Goal: Find specific page/section: Find specific page/section

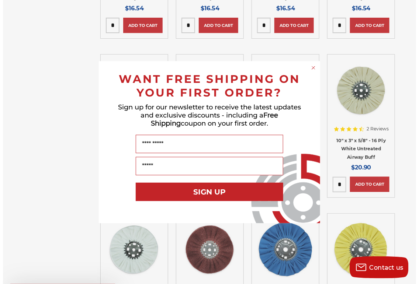
scroll to position [475, 0]
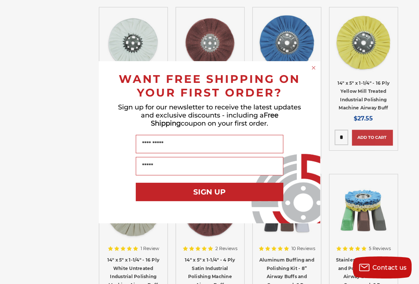
drag, startPoint x: 57, startPoint y: 121, endPoint x: 78, endPoint y: 108, distance: 25.2
click at [55, 121] on div "Close dialog WANT FREE SHIPPING ON YOUR FIRST ORDER? Sign up for our newsletter…" at bounding box center [209, 142] width 419 height 284
click at [311, 73] on div "Close dialog WANT FREE SHIPPING ON YOUR FIRST ORDER? Sign up for our newsletter…" at bounding box center [209, 142] width 221 height 162
click at [314, 67] on icon "Close dialog" at bounding box center [313, 67] width 3 height 3
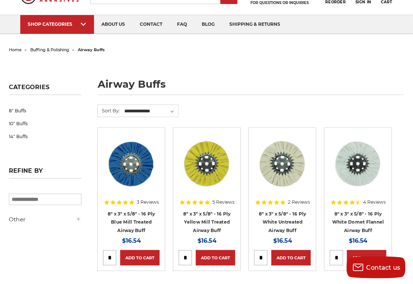
scroll to position [0, 0]
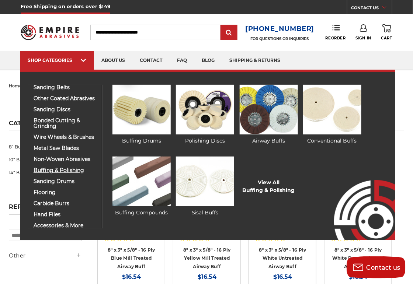
click at [47, 169] on span "buffing & polishing" at bounding box center [65, 171] width 63 height 6
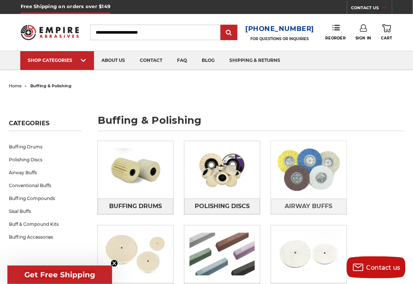
click at [316, 177] on img at bounding box center [309, 169] width 76 height 53
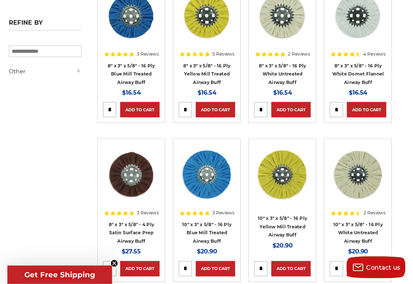
scroll to position [37, 0]
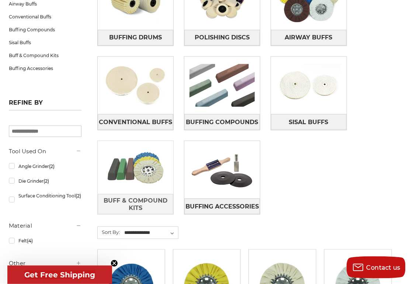
scroll to position [72, 0]
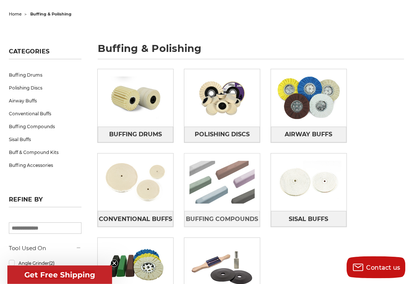
click at [220, 210] on link at bounding box center [222, 183] width 76 height 58
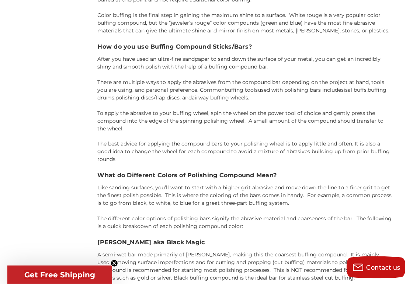
scroll to position [1033, 0]
